Goal: Task Accomplishment & Management: Use online tool/utility

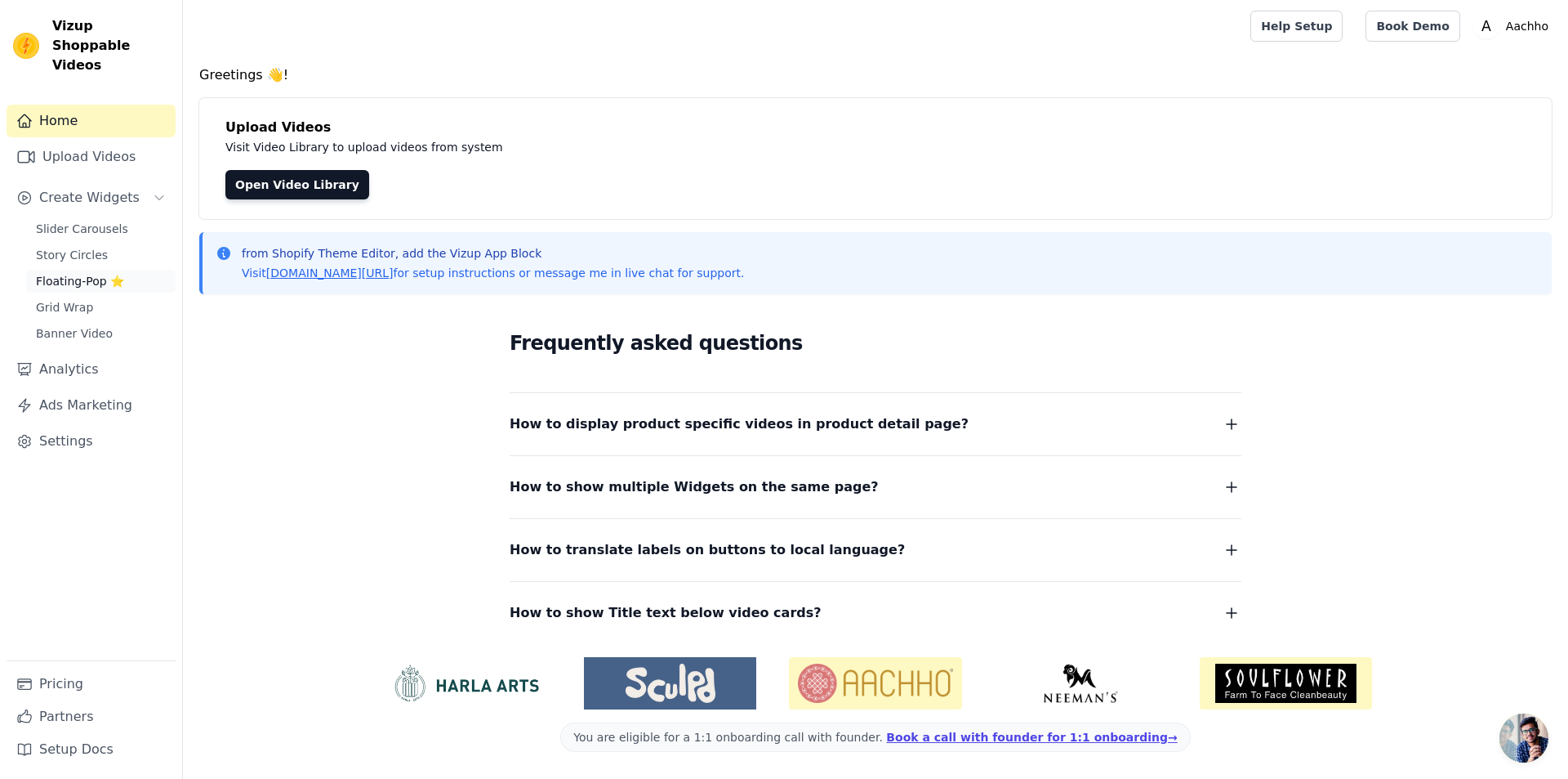
click at [81, 273] on span "Floating-Pop ⭐" at bounding box center [80, 281] width 89 height 17
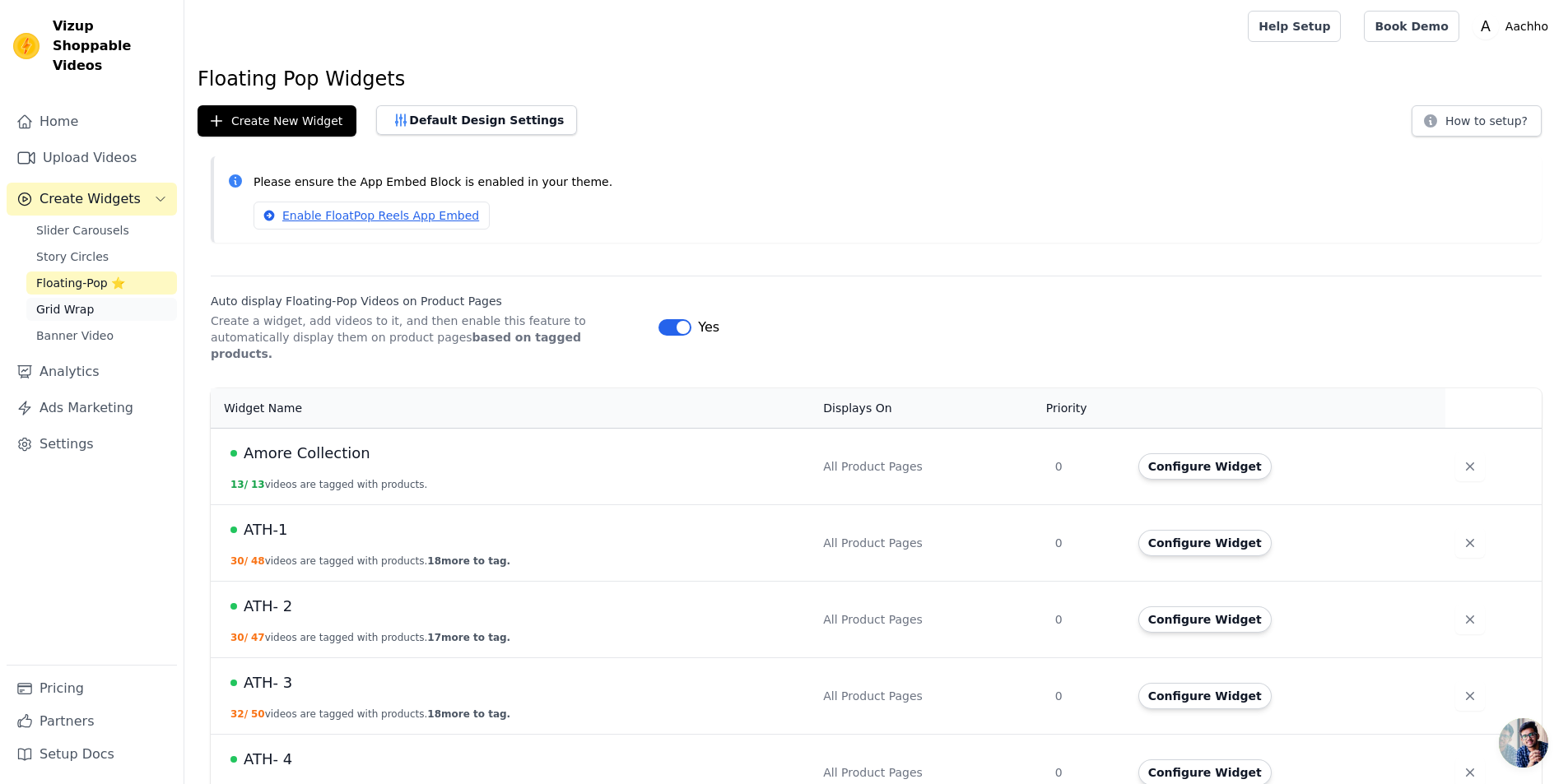
click at [76, 299] on link "Grid Wrap" at bounding box center [102, 309] width 150 height 23
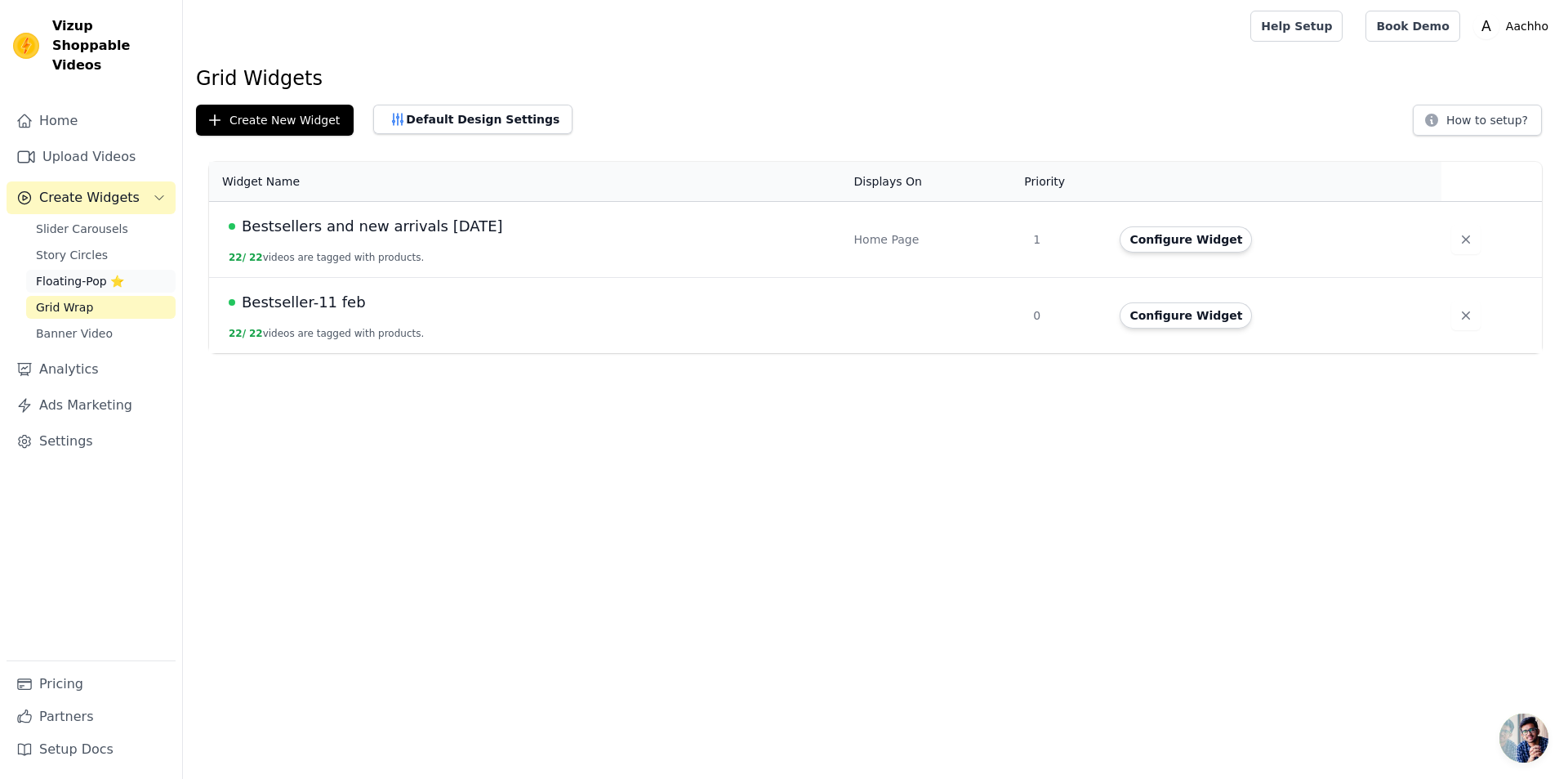
click at [82, 273] on span "Floating-Pop ⭐" at bounding box center [80, 281] width 89 height 17
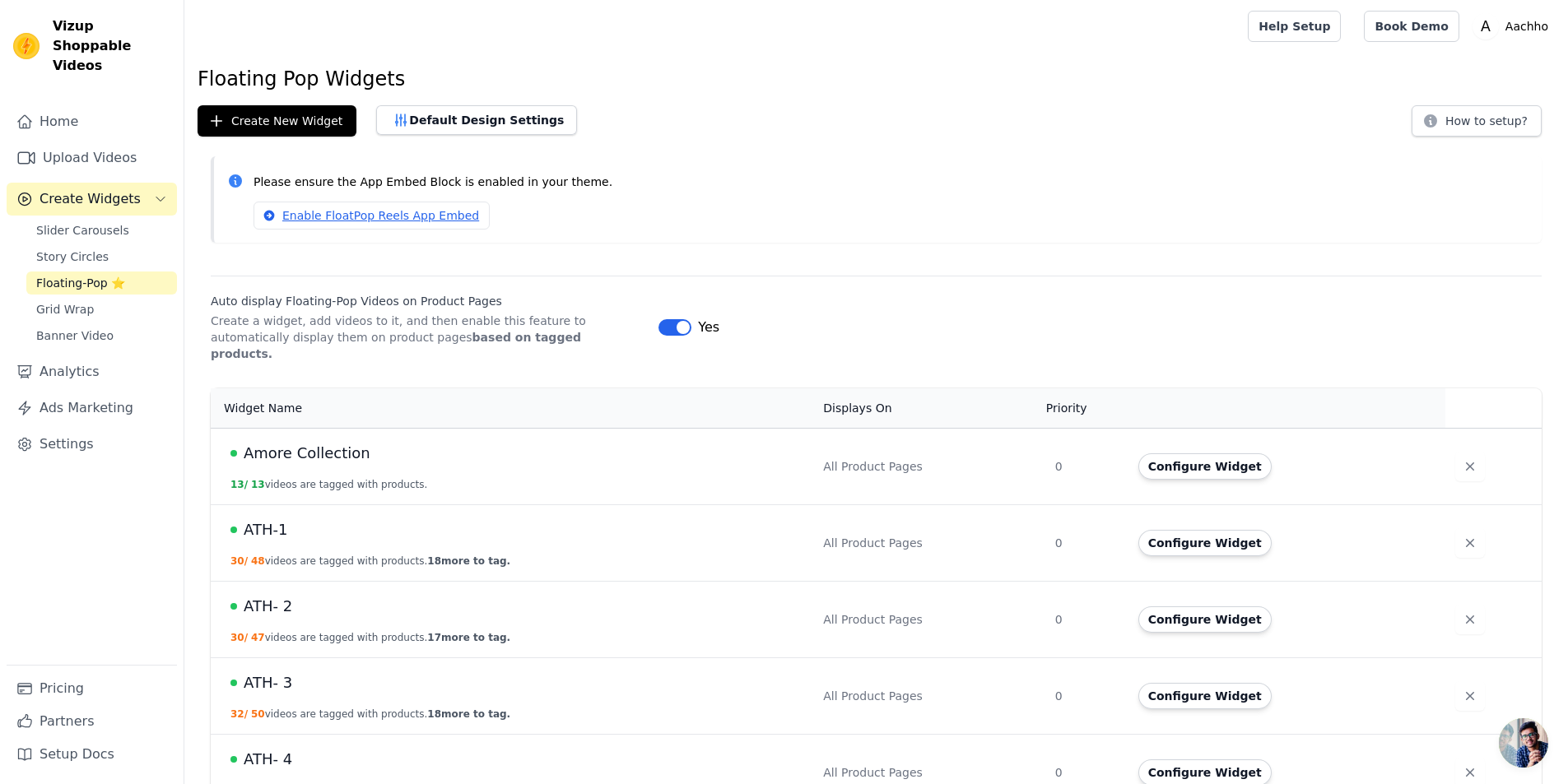
click at [294, 442] on span "Amore Collection" at bounding box center [307, 454] width 127 height 23
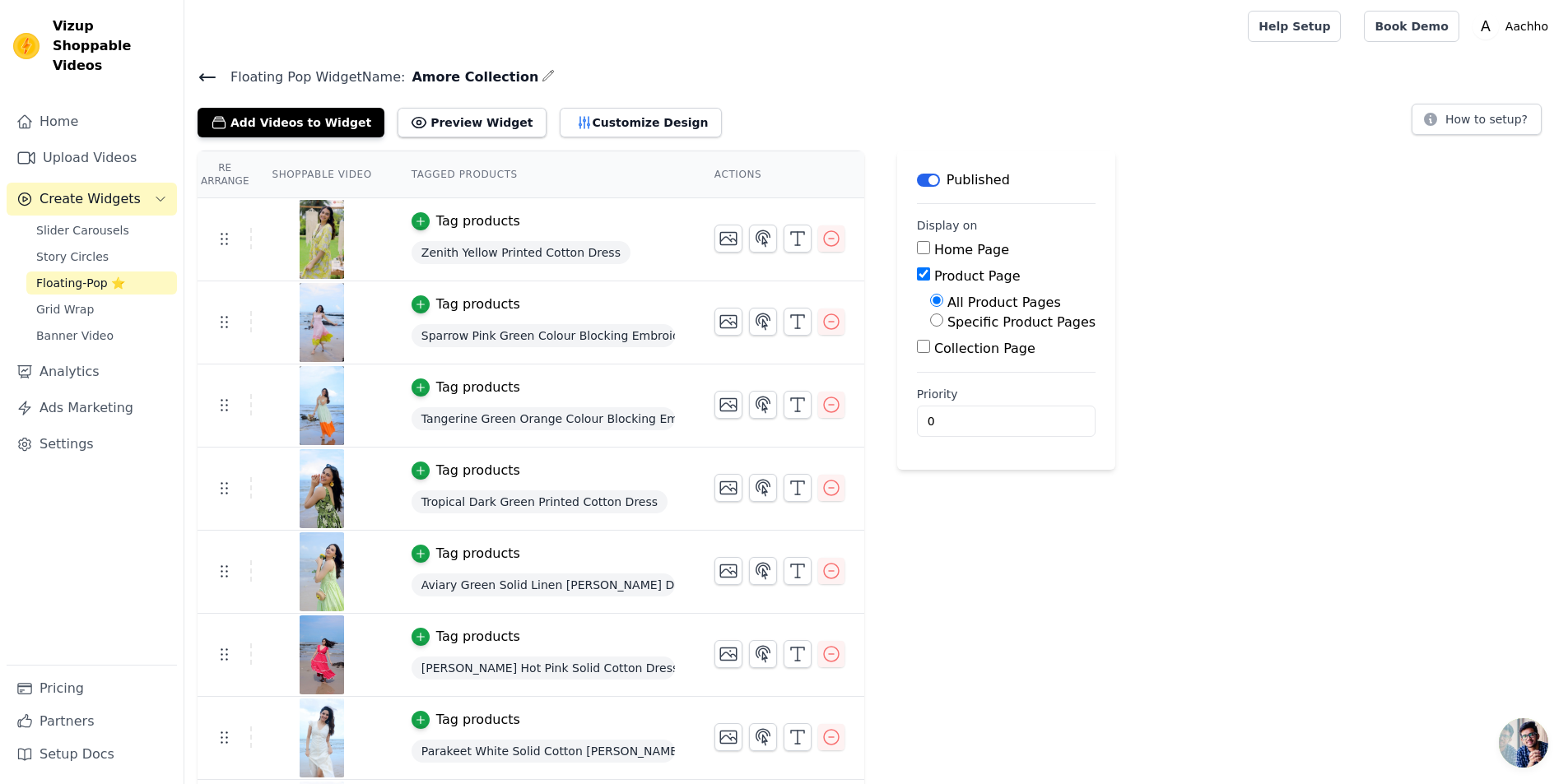
click at [200, 77] on icon at bounding box center [208, 78] width 15 height 7
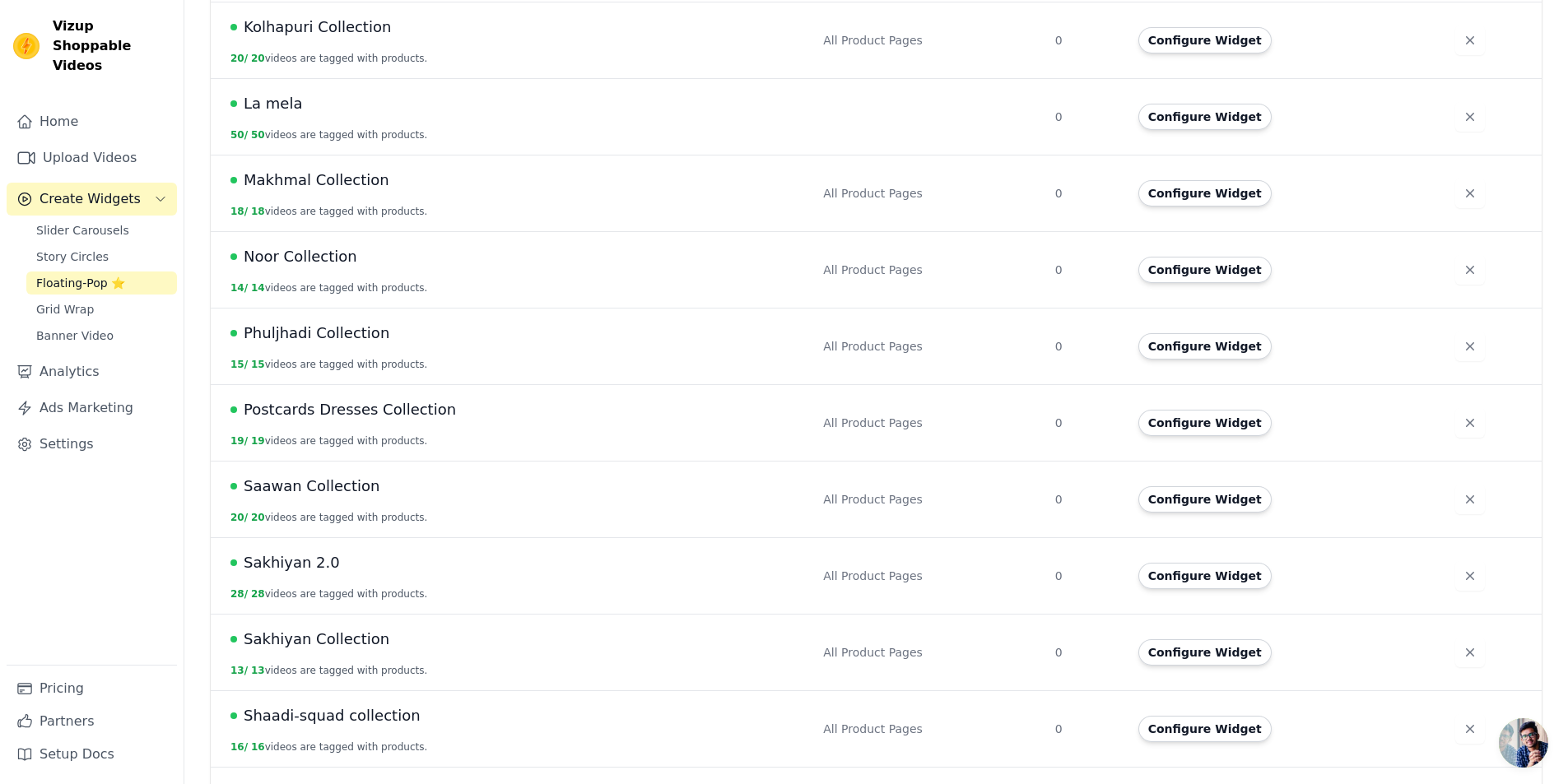
scroll to position [1699, 0]
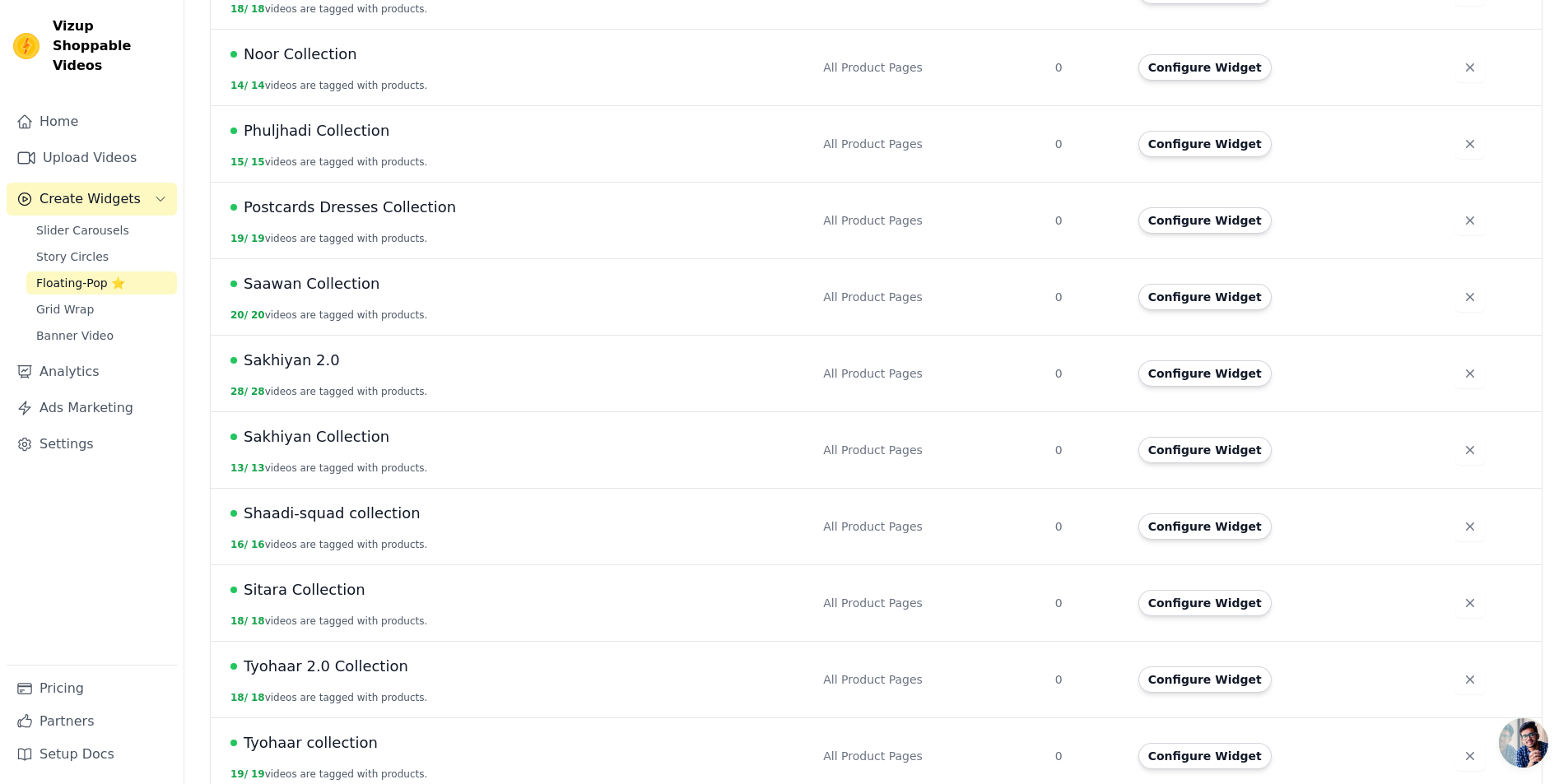
click at [365, 425] on span "Sakhiyan Collection" at bounding box center [316, 437] width 146 height 23
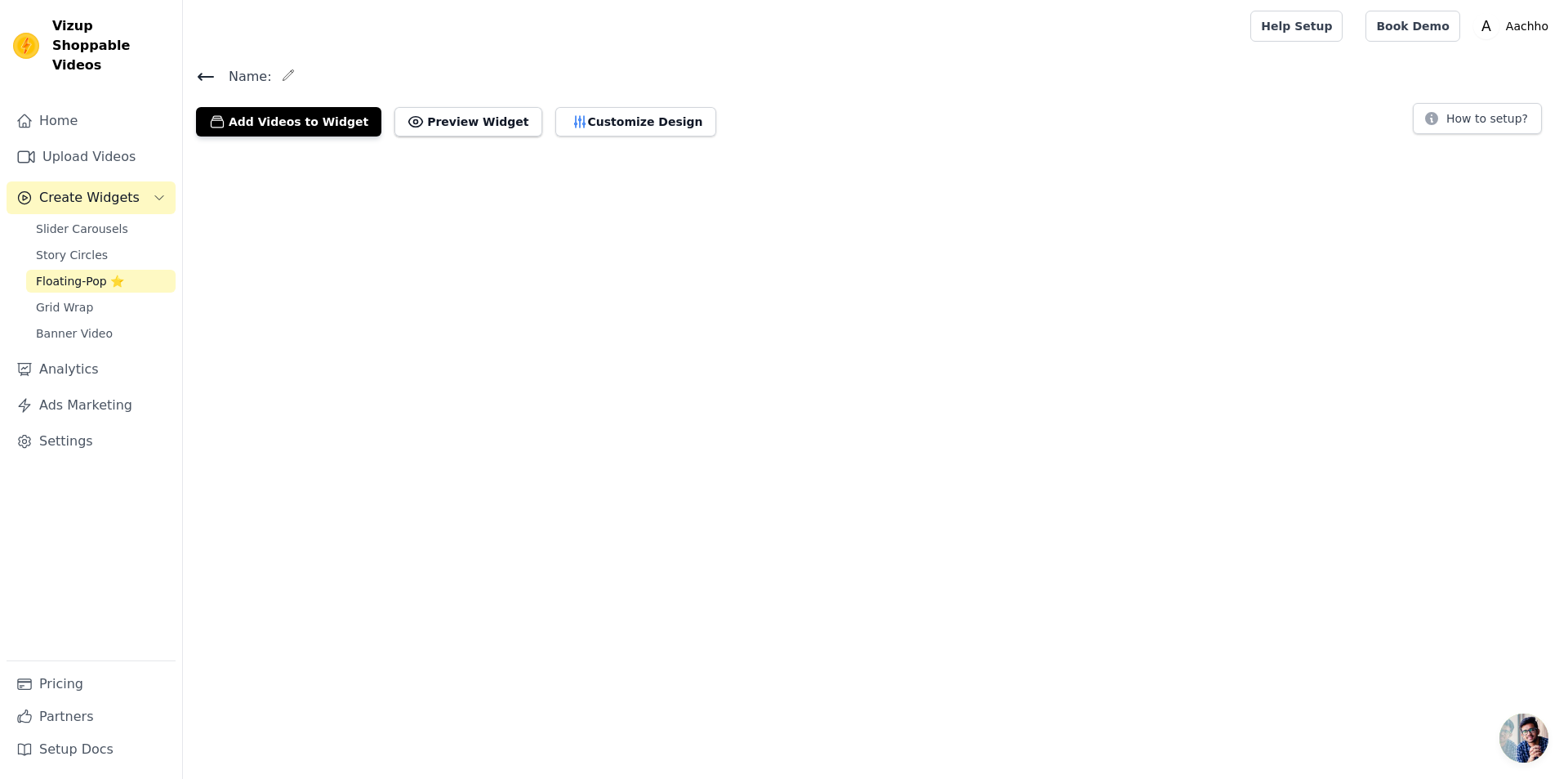
click at [362, 149] on html "Vizup Shoppable Videos Home Upload Videos Create Widgets Slider Carousels Story…" at bounding box center [784, 75] width 1568 height 149
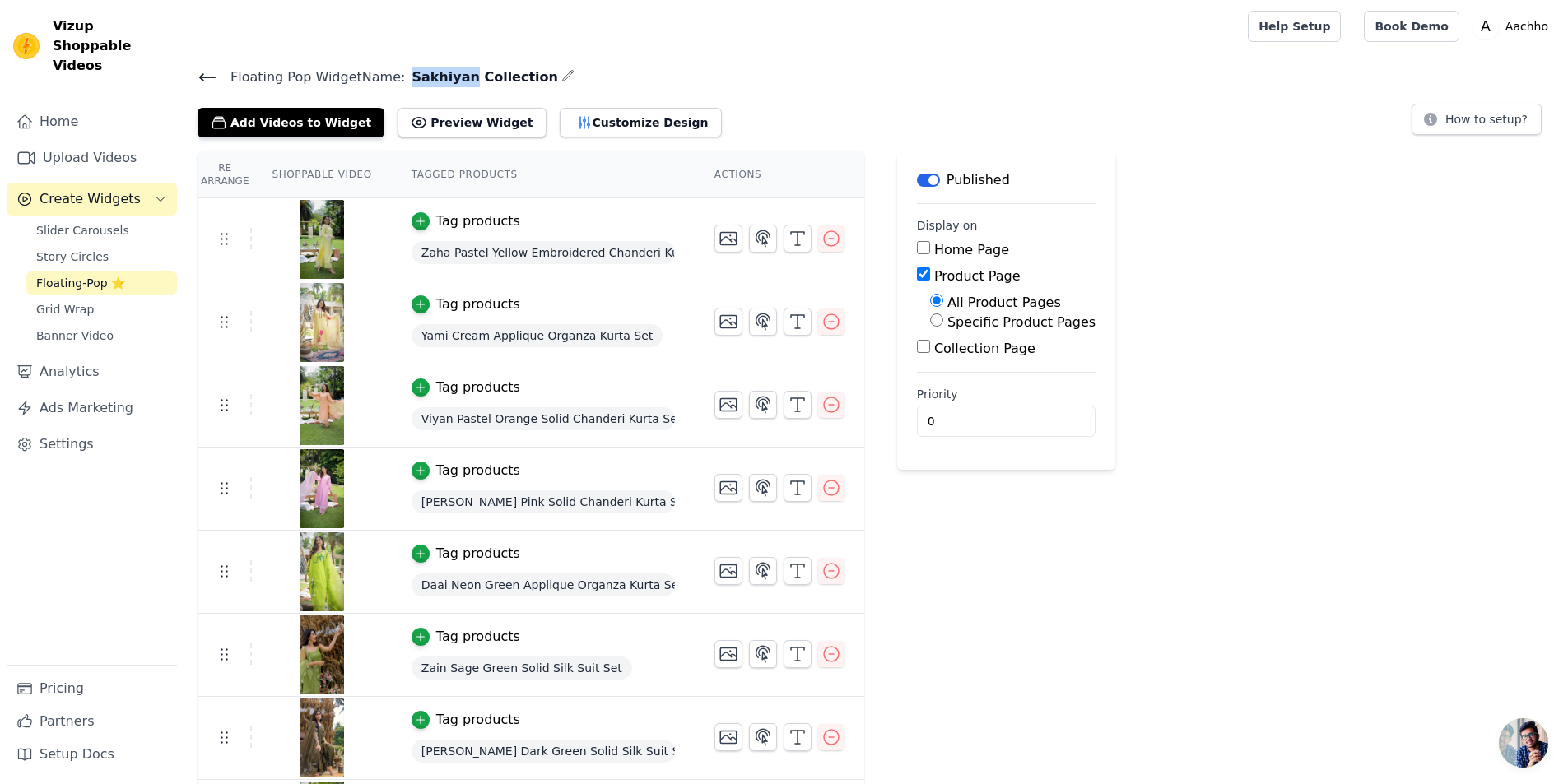
drag, startPoint x: 399, startPoint y: 77, endPoint x: 451, endPoint y: 84, distance: 52.5
click at [451, 84] on span "Sakhiyan Collection" at bounding box center [481, 78] width 153 height 20
copy span "Sakhiyan"
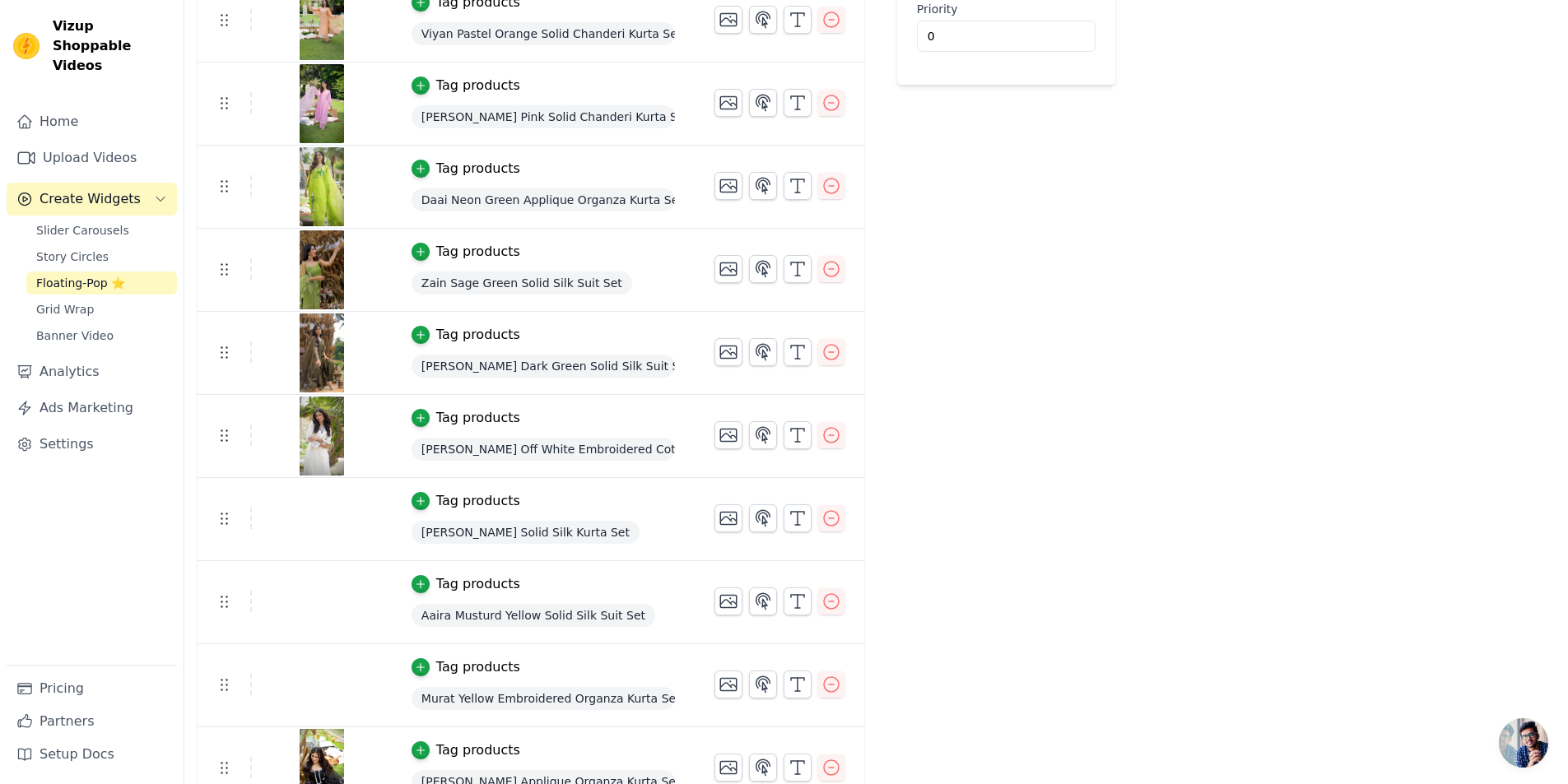
scroll to position [494, 0]
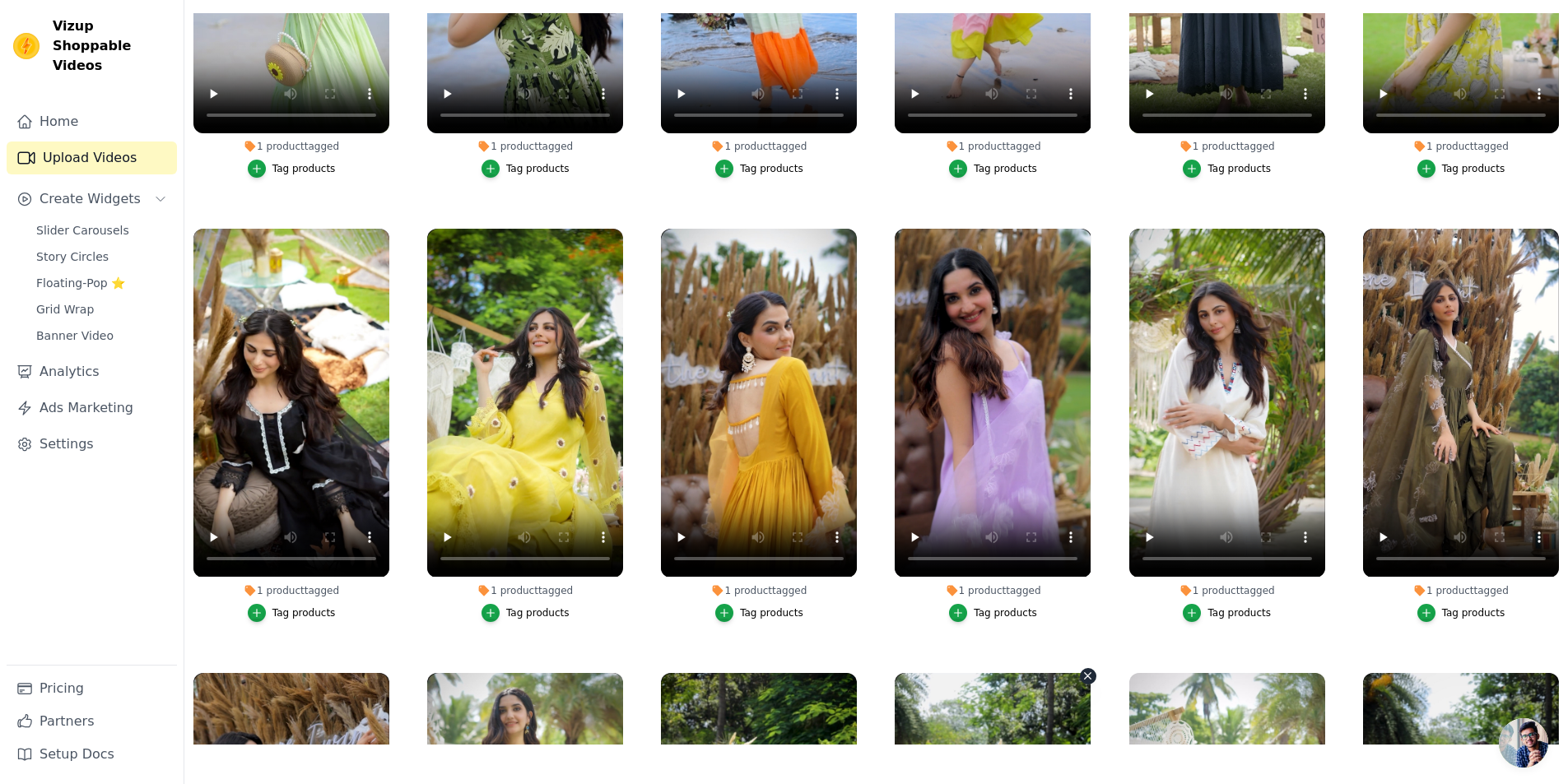
scroll to position [43673, 0]
